Goal: Transaction & Acquisition: Purchase product/service

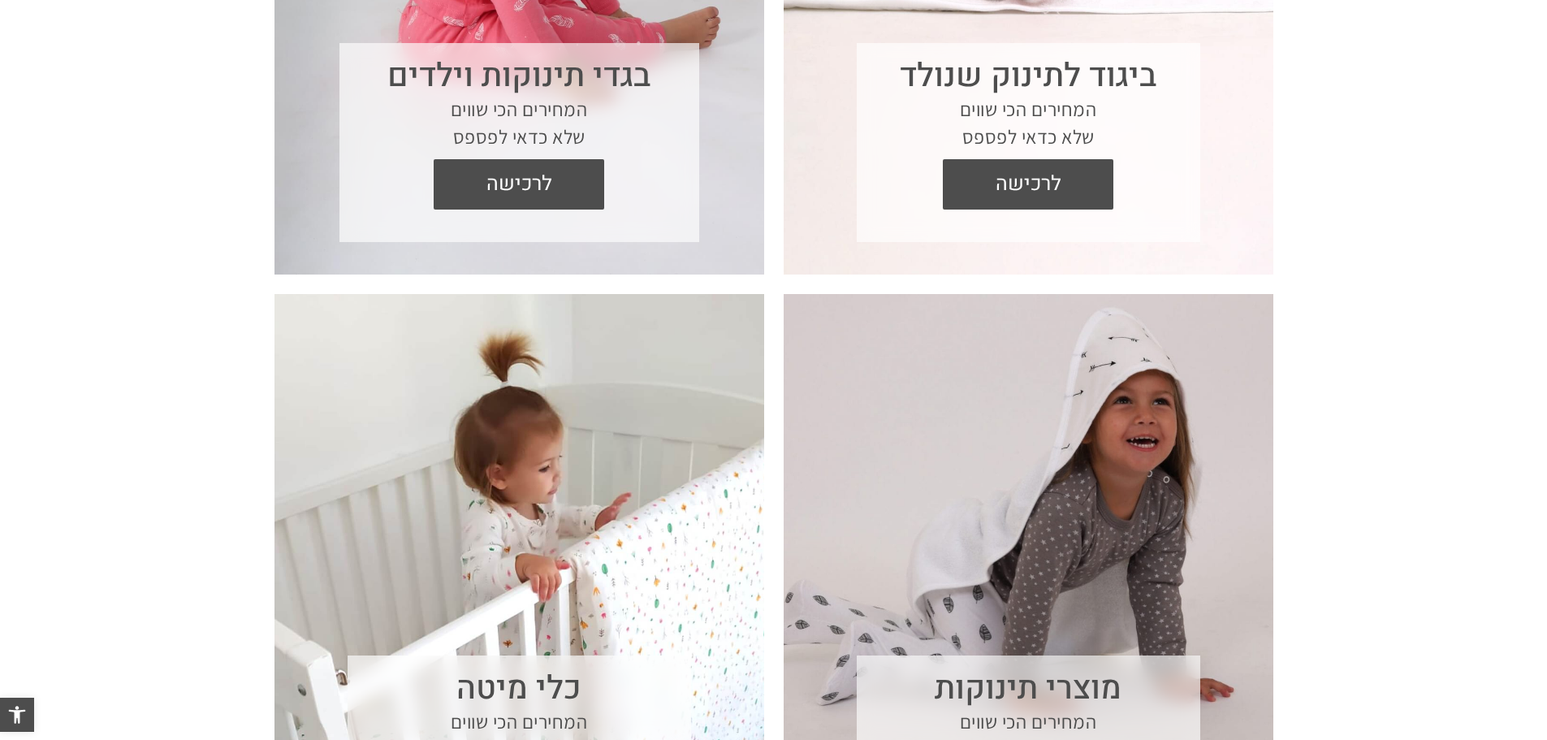
scroll to position [974, 0]
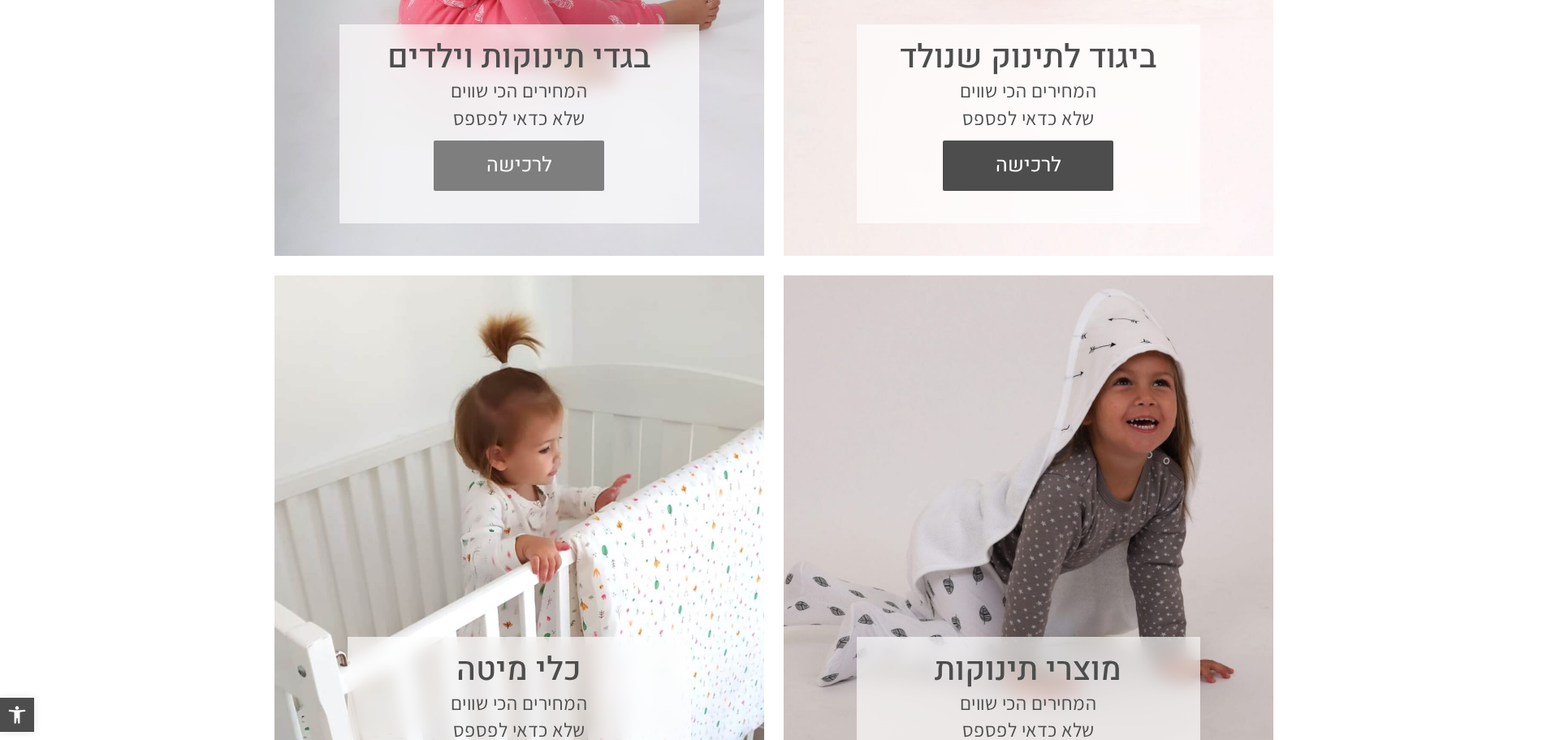
click at [535, 176] on span "לרכישה" at bounding box center [519, 165] width 146 height 50
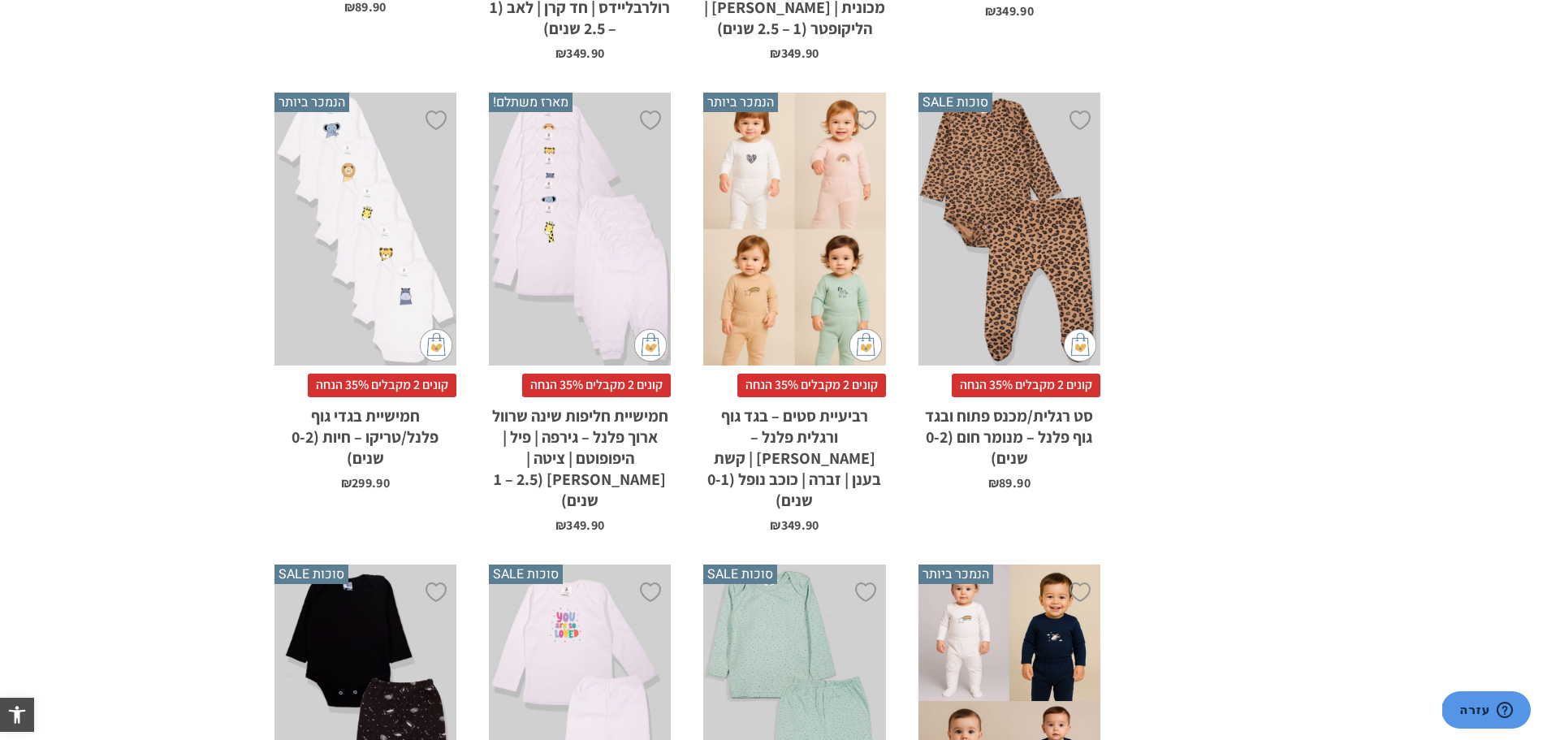
scroll to position [1949, 0]
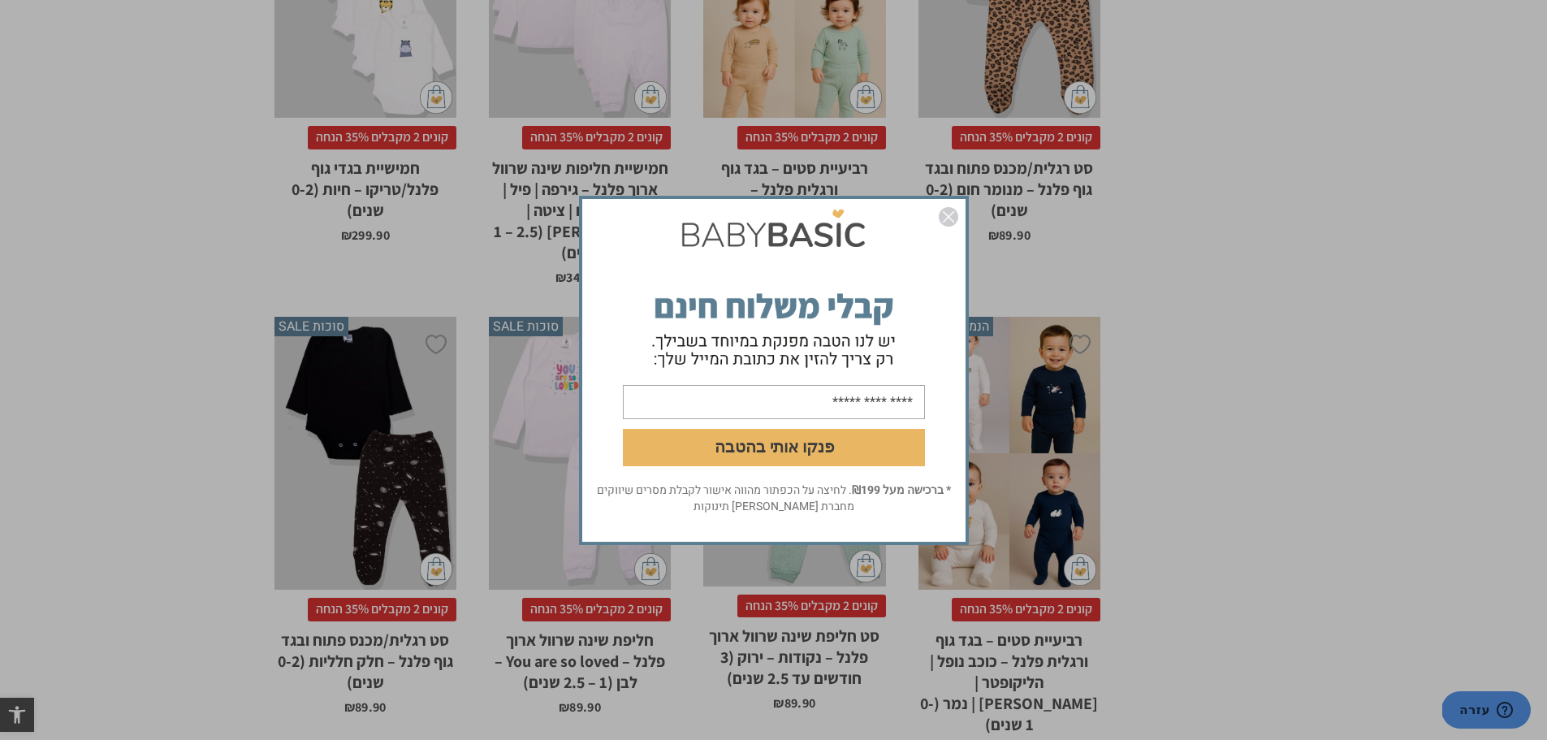
click at [951, 214] on img "סגור" at bounding box center [948, 216] width 19 height 19
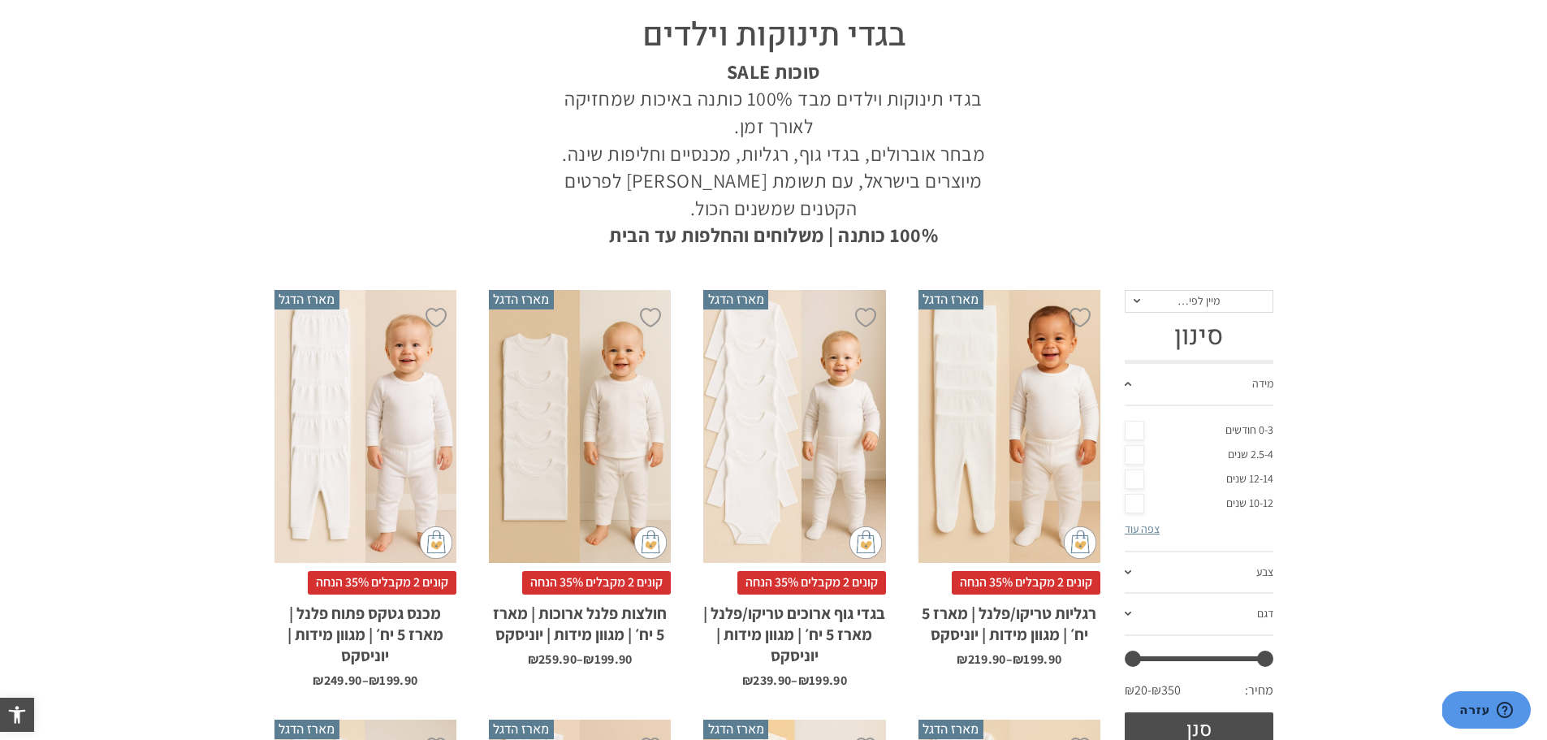
scroll to position [487, 0]
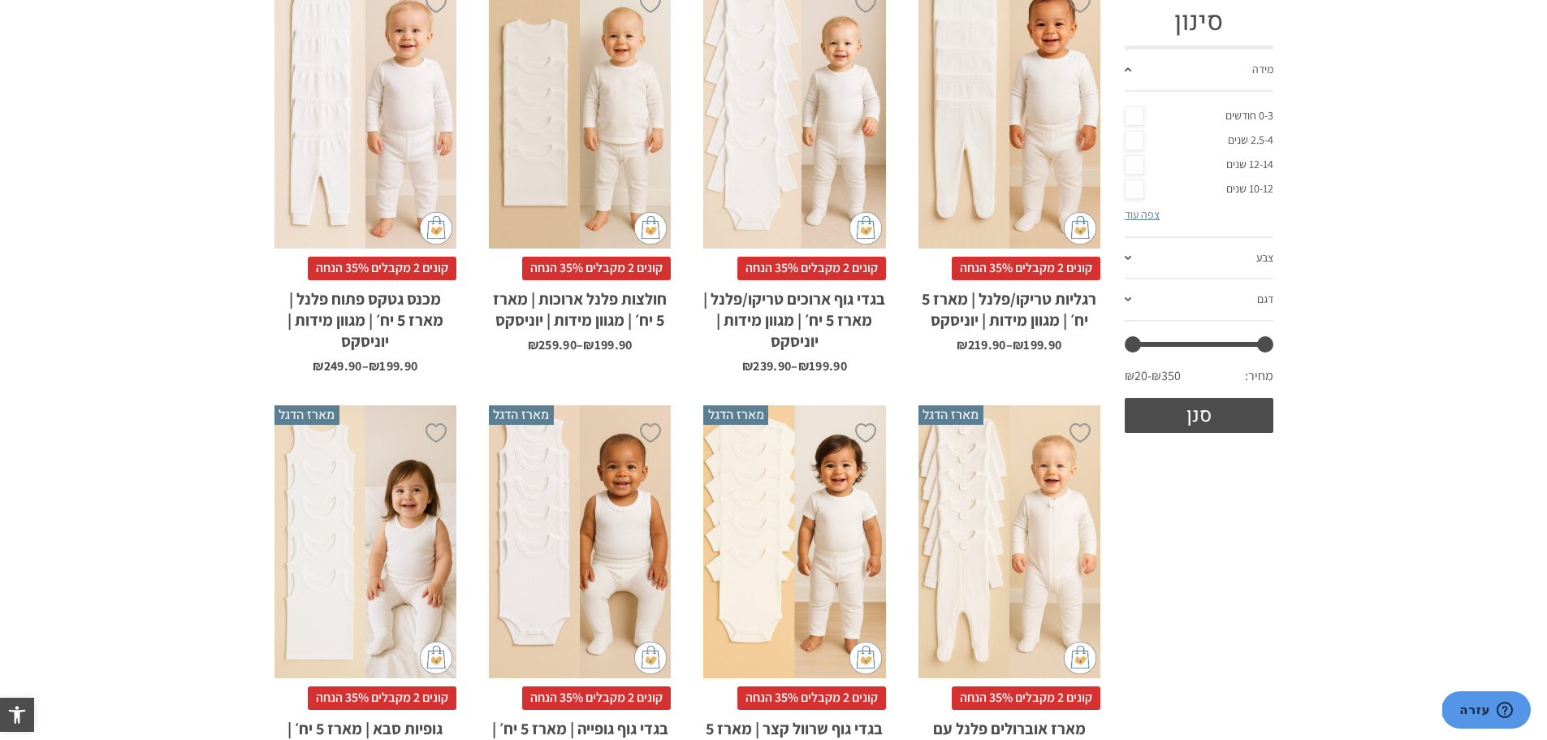
click at [1148, 209] on link "צפה עוד" at bounding box center [1142, 214] width 35 height 15
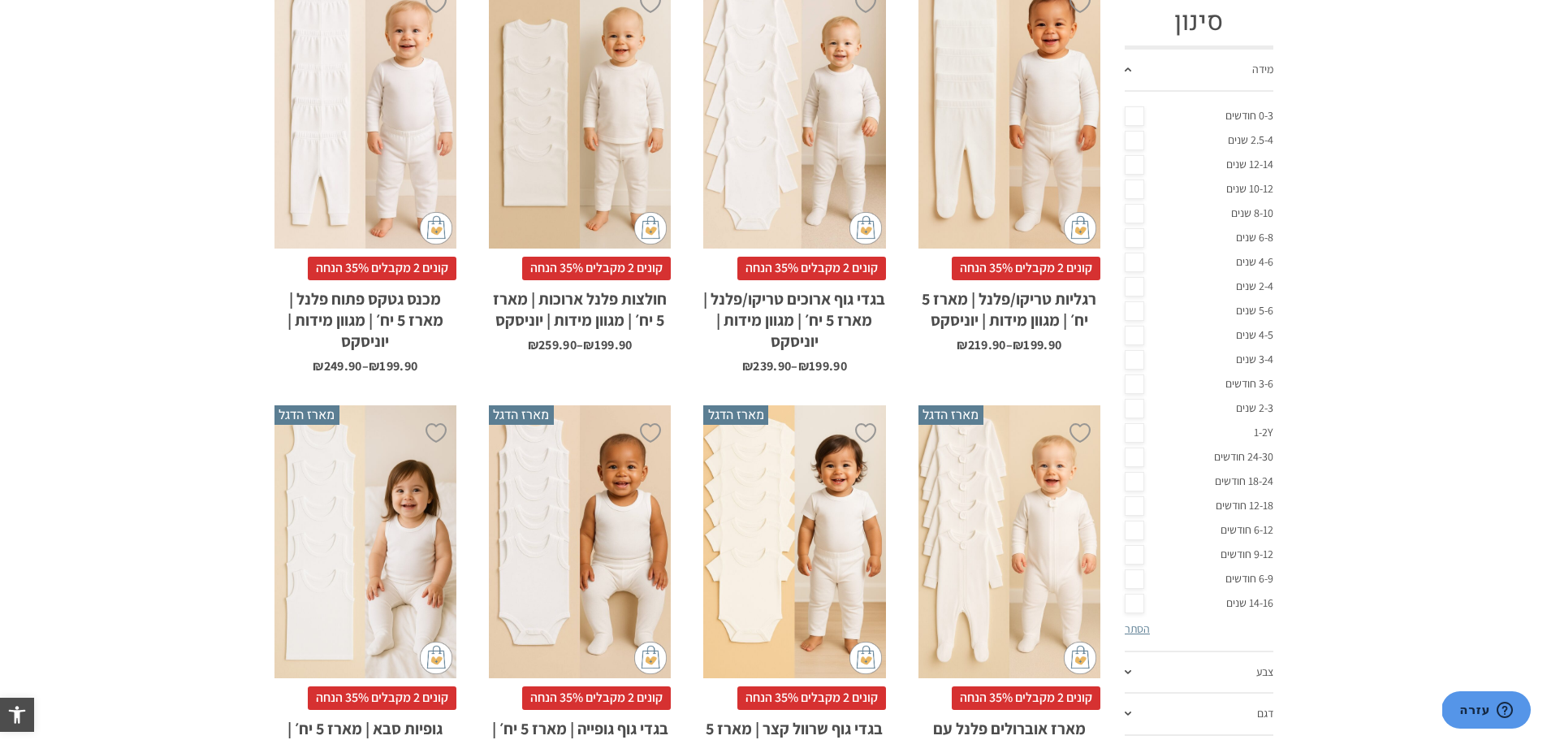
click at [1186, 484] on link "18-24 חודשים" at bounding box center [1199, 481] width 149 height 24
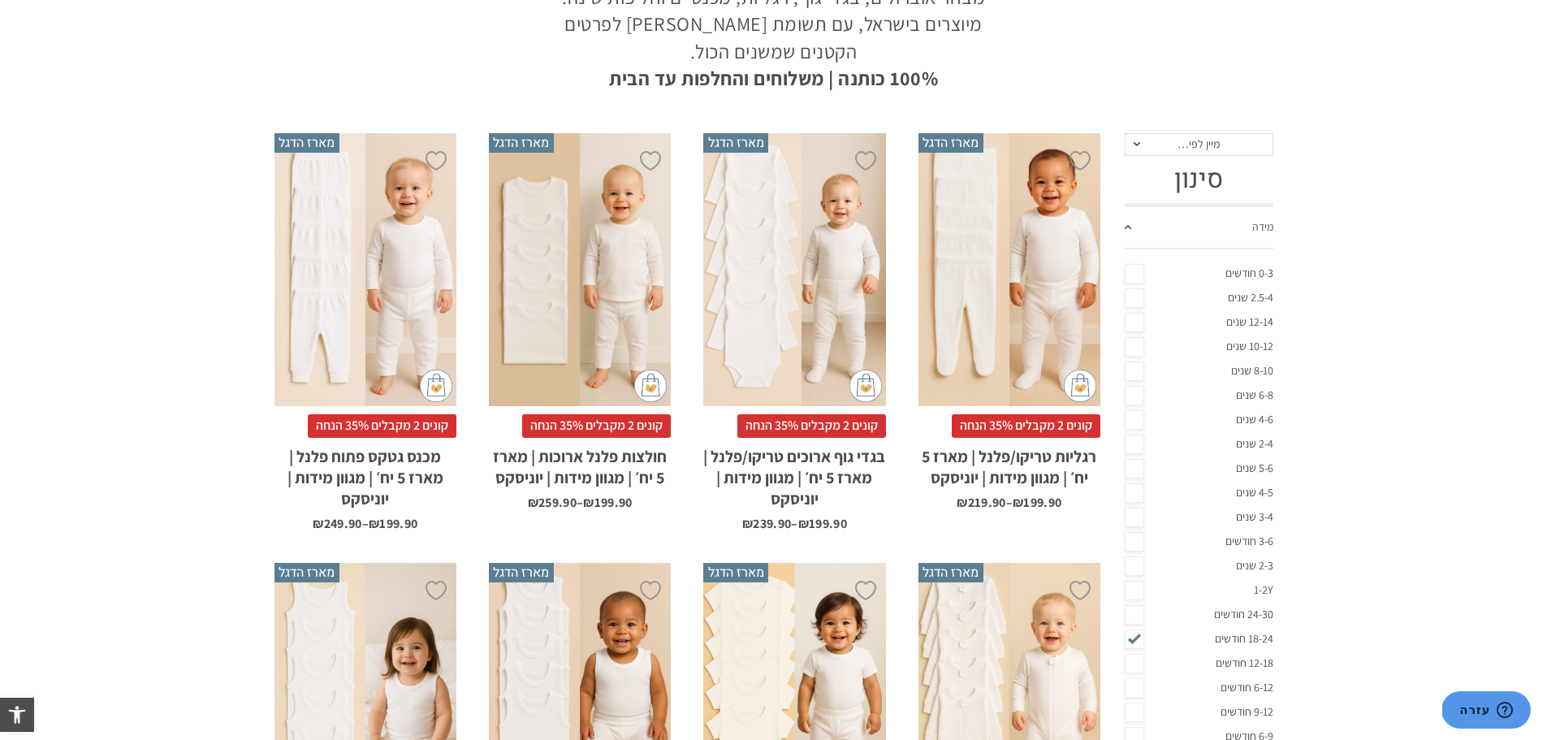
scroll to position [81, 0]
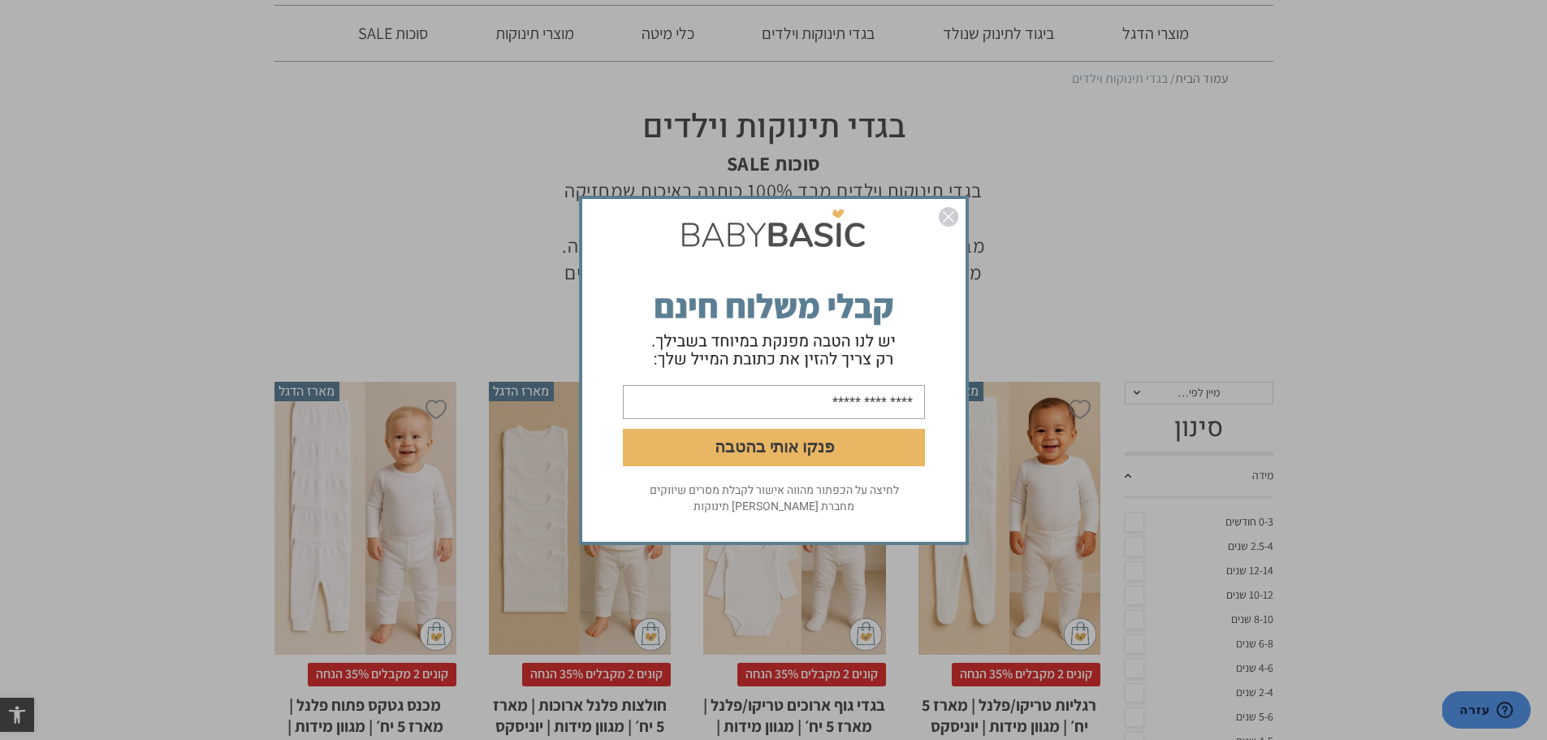
drag, startPoint x: 934, startPoint y: 215, endPoint x: 948, endPoint y: 220, distance: 15.4
click at [939, 216] on div "פנקו אותי בהטבה לחיצה על הכפתור מהווה אישור לקבלת מסרים שיווקים מחברת [PERSON_N…" at bounding box center [774, 370] width 406 height 365
click at [952, 222] on img "סגור" at bounding box center [948, 216] width 19 height 19
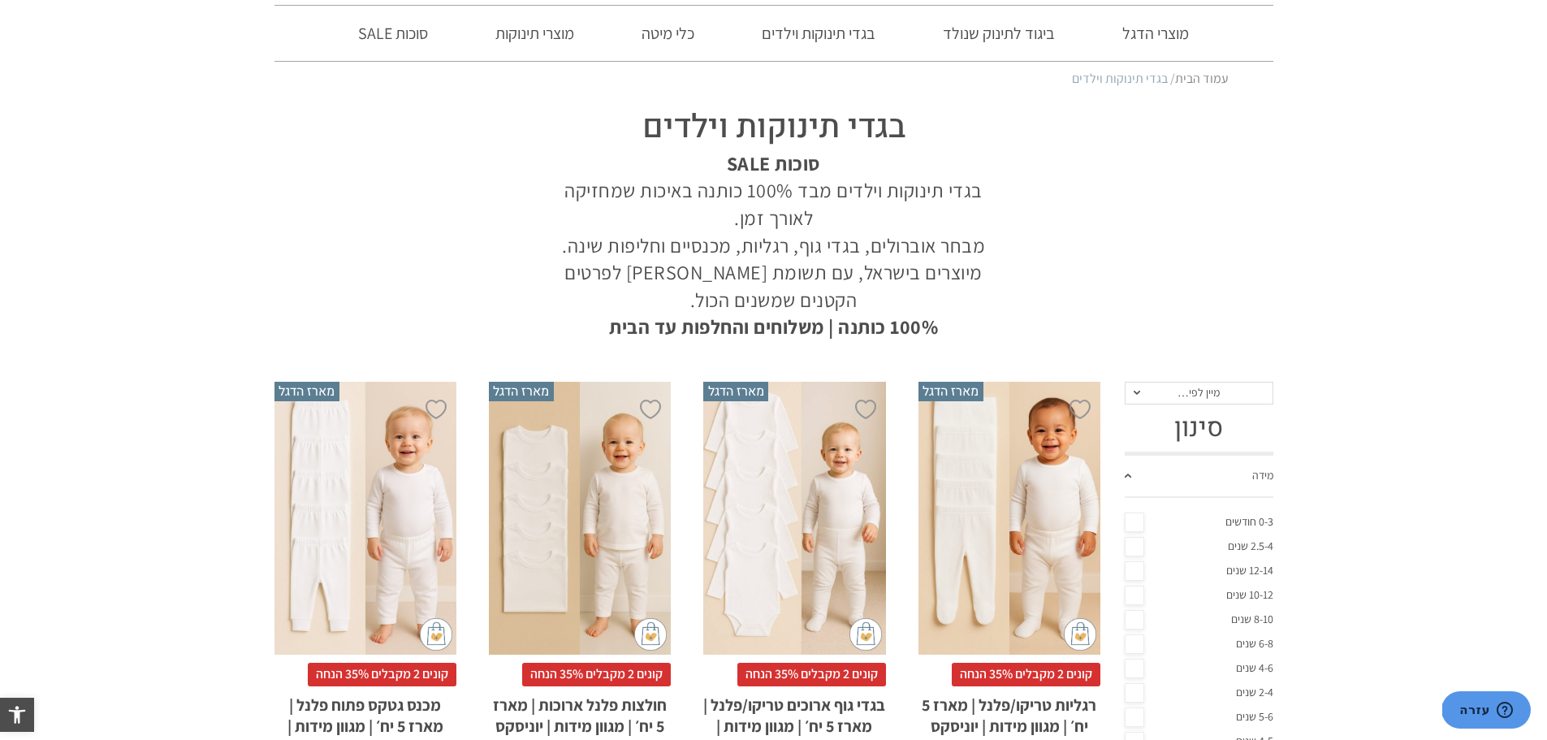
click at [1152, 483] on link "מידה" at bounding box center [1199, 477] width 149 height 42
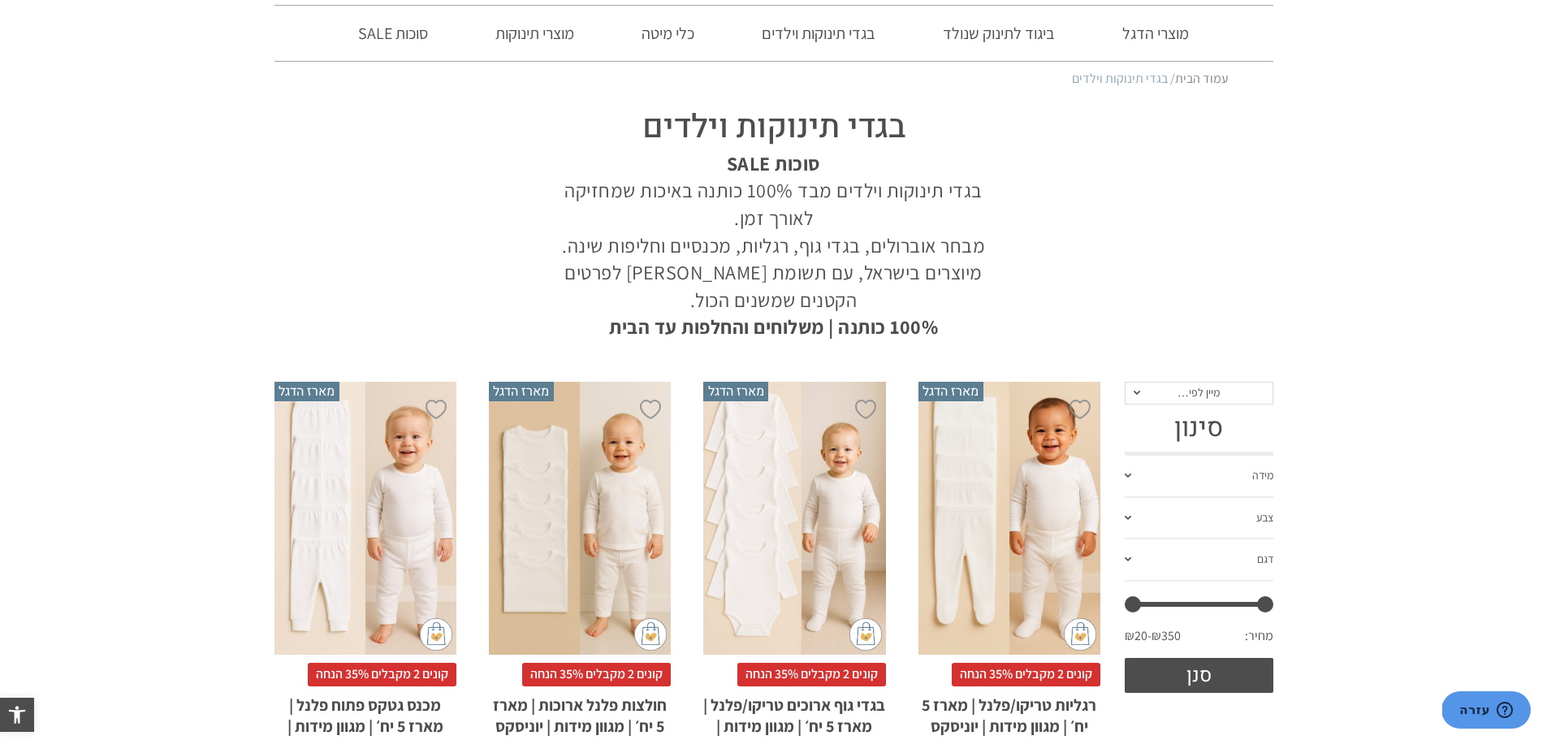
click at [1198, 396] on span "מיין לפי…" at bounding box center [1198, 392] width 42 height 15
click at [1213, 469] on div "מחיר: נמוך - גבוה" at bounding box center [1198, 473] width 149 height 14
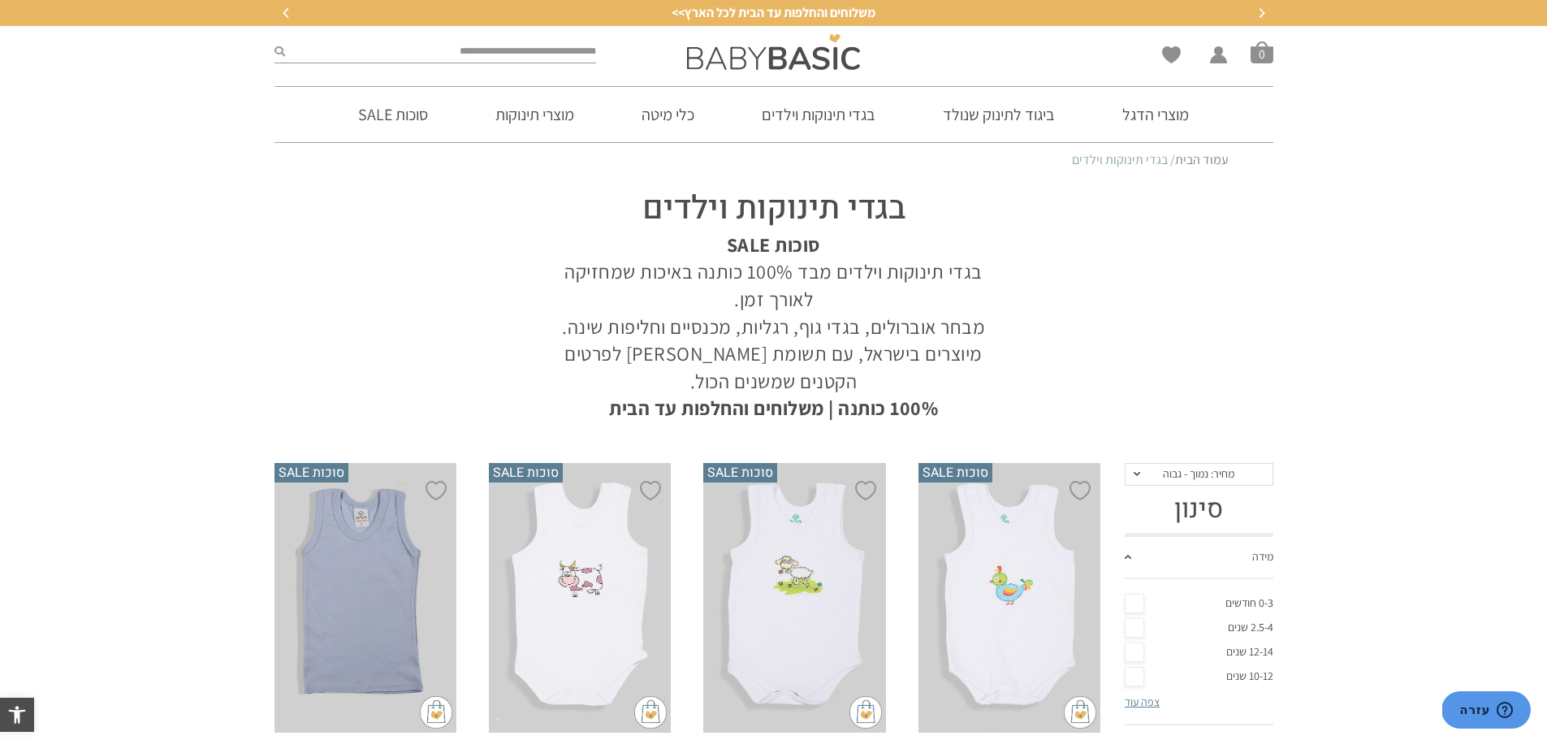
click at [851, 205] on h1 "בגדי תינוקות וילדים" at bounding box center [773, 208] width 463 height 45
